Goal: Answer question/provide support: Share knowledge or assist other users

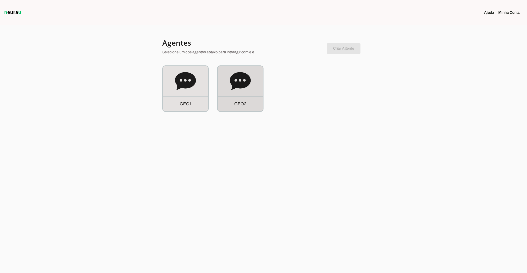
click at [245, 82] on icon at bounding box center [240, 81] width 21 height 18
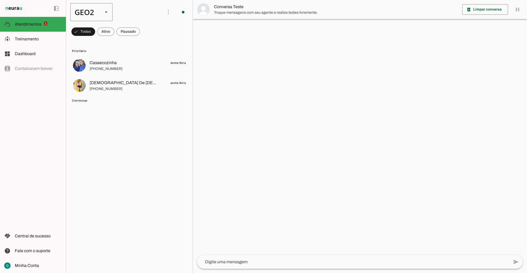
click at [105, 10] on slot at bounding box center [106, 12] width 6 height 6
click at [145, 31] on slot at bounding box center [162, 34] width 34 height 6
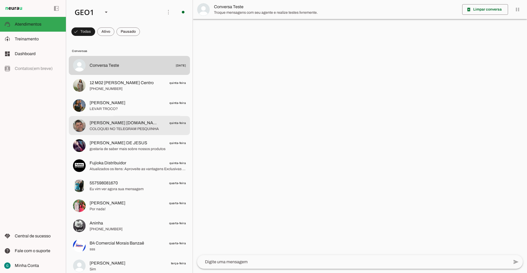
click at [127, 125] on span "[PERSON_NAME] [DOMAIN_NAME] Senha [SECURITY_DATA] Créditos Consulta CPF Tel Cli…" at bounding box center [124, 123] width 69 height 6
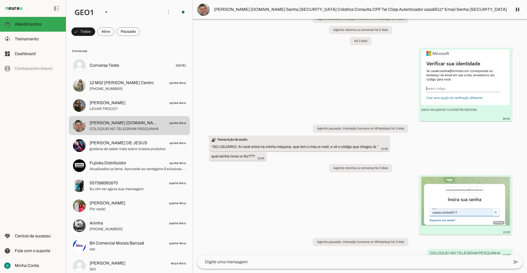
scroll to position [3539, 0]
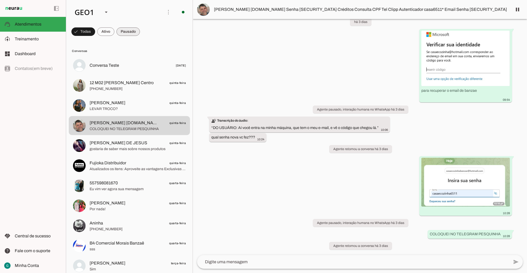
click at [130, 32] on span at bounding box center [127, 31] width 23 height 13
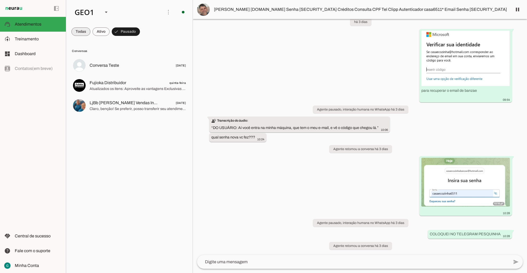
click at [80, 32] on span at bounding box center [80, 31] width 19 height 13
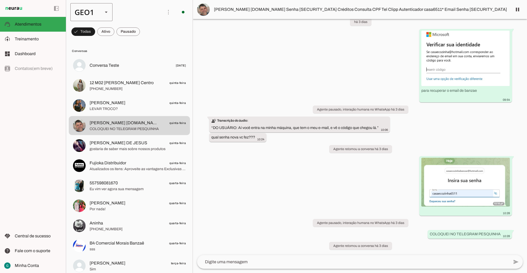
click at [94, 12] on div "GEO1" at bounding box center [84, 12] width 28 height 18
click at [0, 0] on slot "GEO2" at bounding box center [0, 0] width 0 height 0
type md-outlined-select "cuQ91eBe5eA2XiD3piQ0"
